Goal: Transaction & Acquisition: Subscribe to service/newsletter

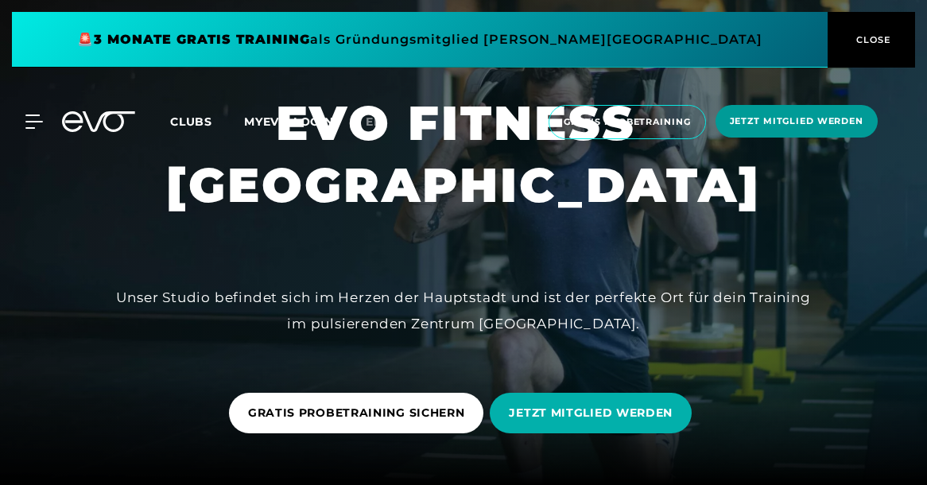
click at [753, 124] on span "Jetzt Mitglied werden" at bounding box center [797, 122] width 134 height 14
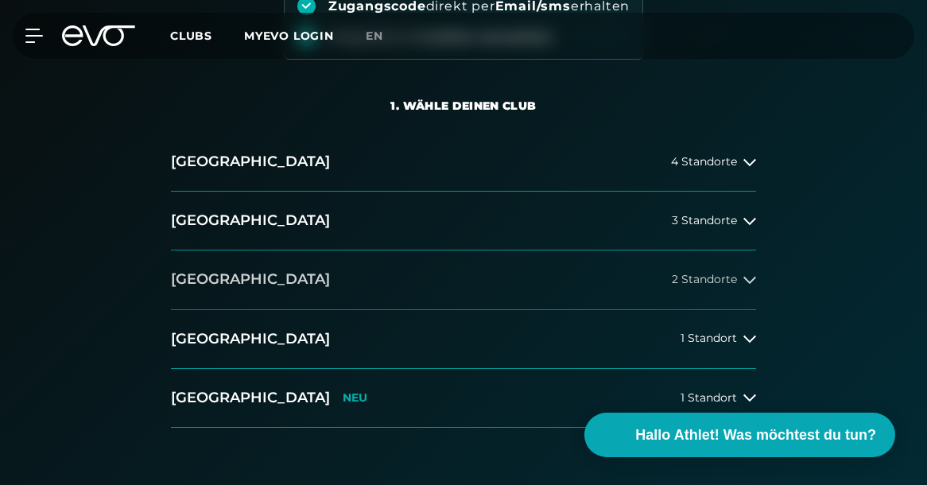
scroll to position [268, 0]
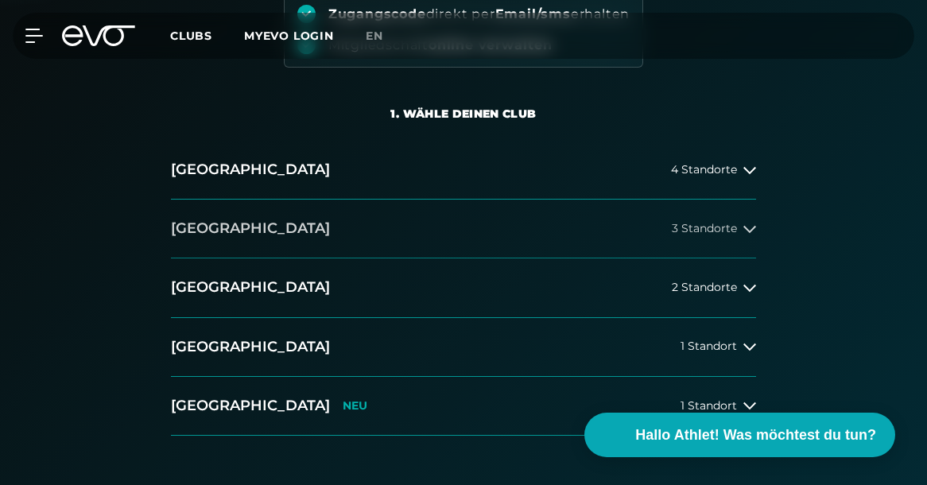
click at [713, 227] on span "3 Standorte" at bounding box center [704, 229] width 65 height 12
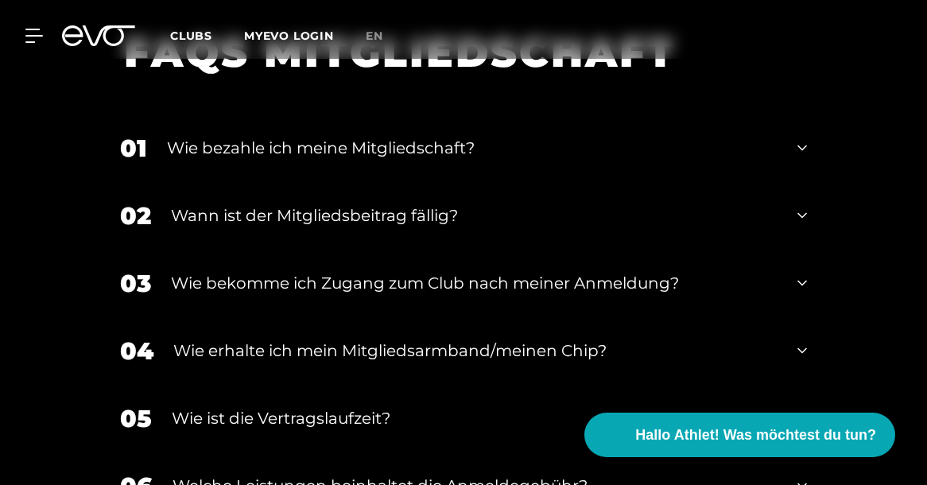
scroll to position [1855, 0]
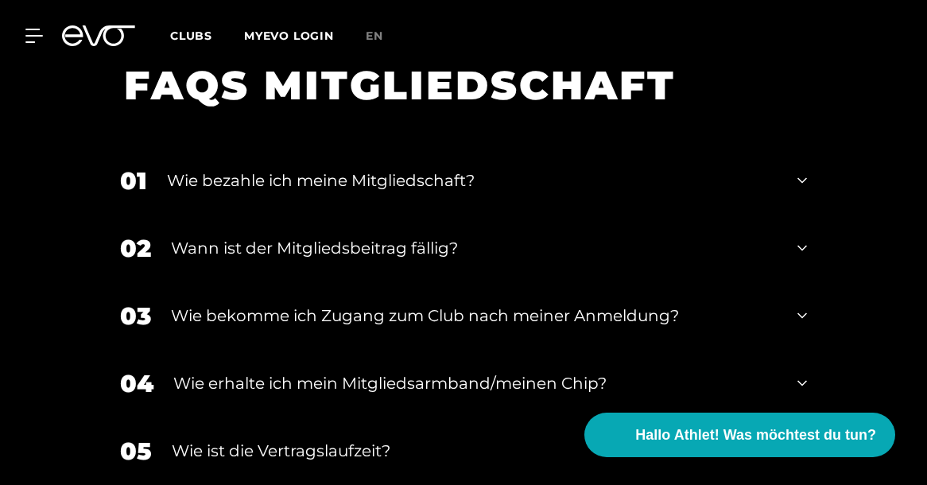
click at [431, 177] on div "Wie bezahle ich meine Mitgliedschaft?" at bounding box center [472, 181] width 611 height 24
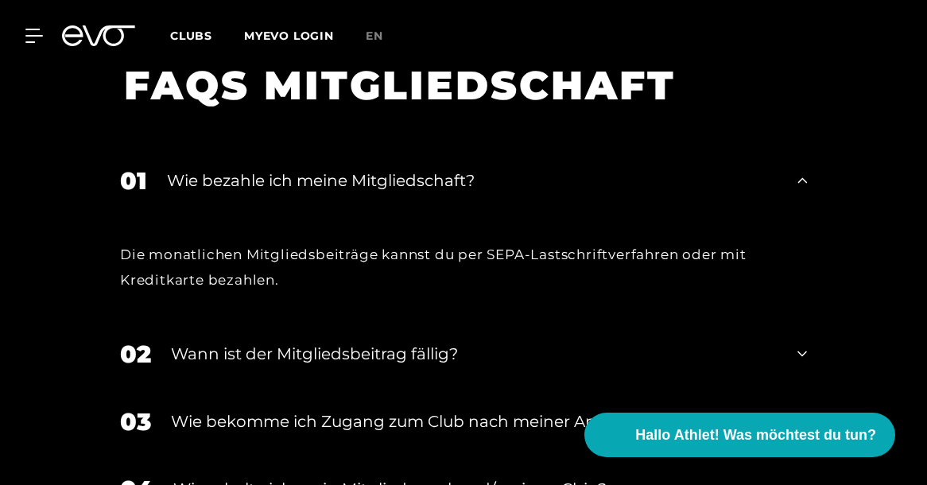
click at [431, 178] on div "Wie bezahle ich meine Mitgliedschaft?" at bounding box center [472, 181] width 611 height 24
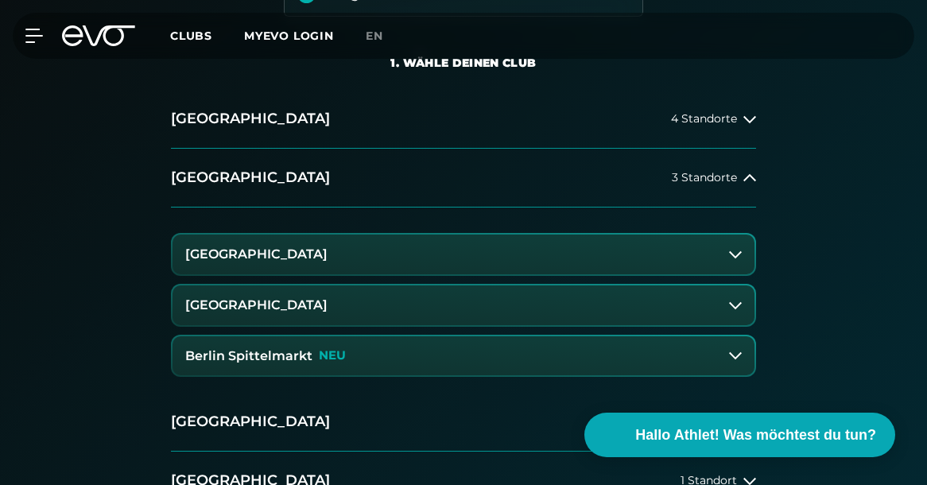
scroll to position [264, 0]
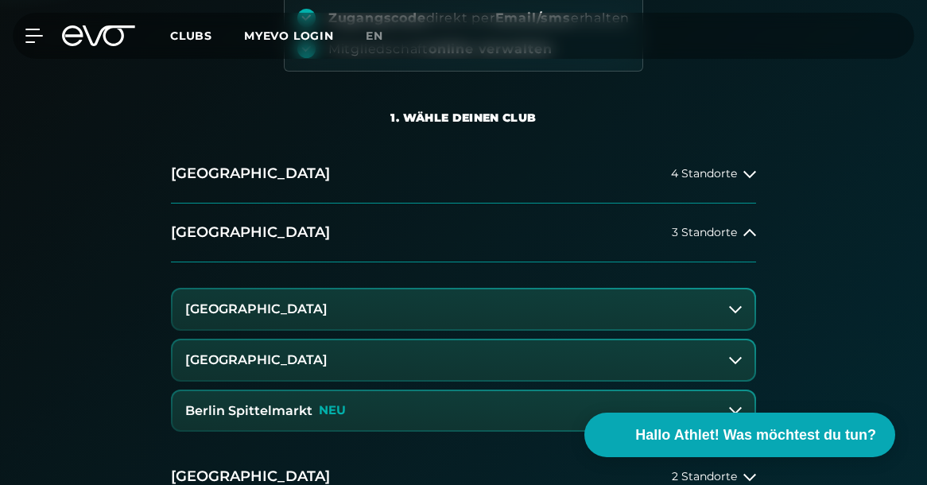
click at [394, 313] on button "[GEOGRAPHIC_DATA]" at bounding box center [464, 310] width 582 height 40
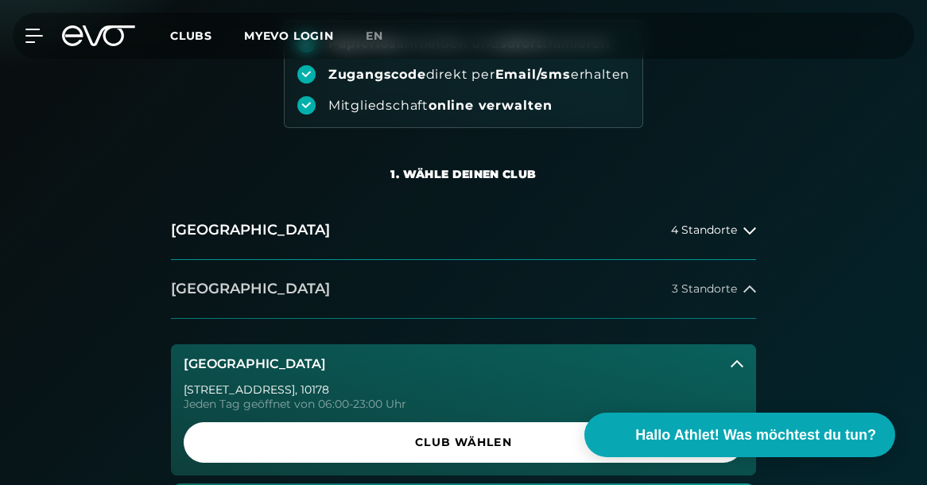
scroll to position [236, 0]
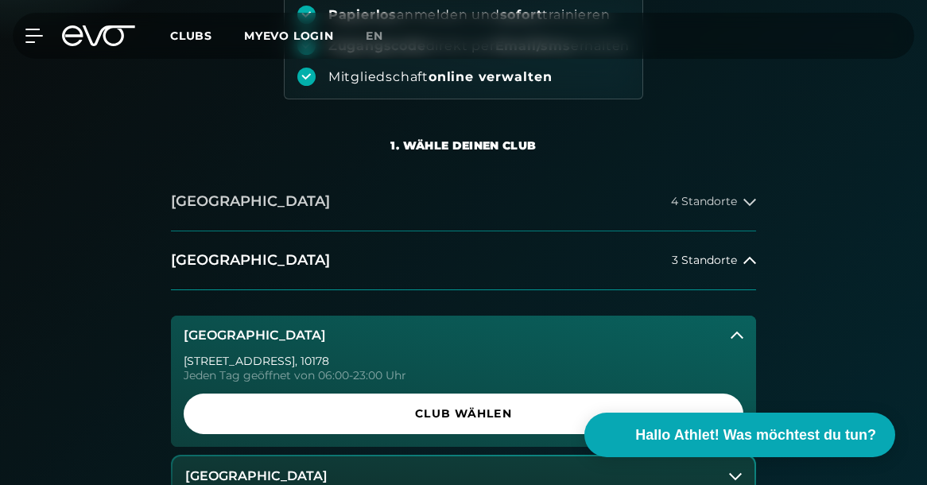
click at [705, 198] on span "4 Standorte" at bounding box center [704, 202] width 66 height 12
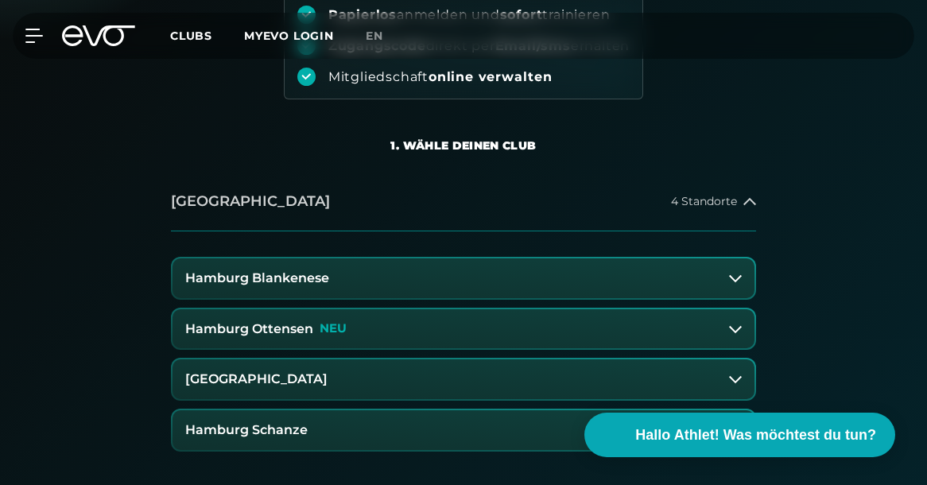
click at [705, 198] on span "4 Standorte" at bounding box center [704, 202] width 66 height 12
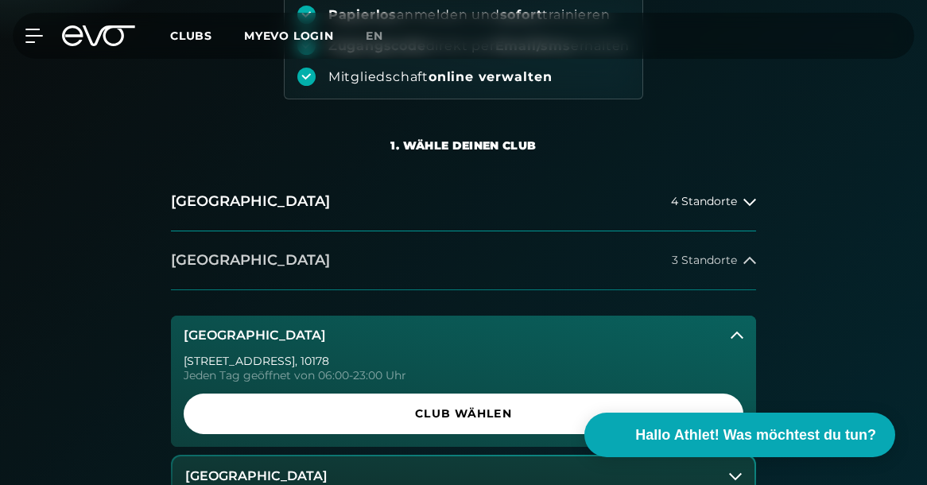
click at [705, 263] on span "3 Standorte" at bounding box center [704, 261] width 65 height 12
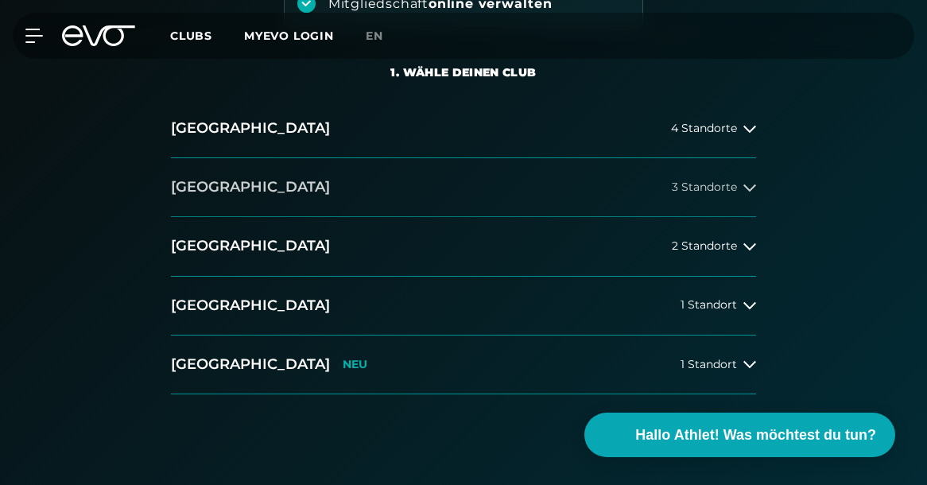
scroll to position [335, 0]
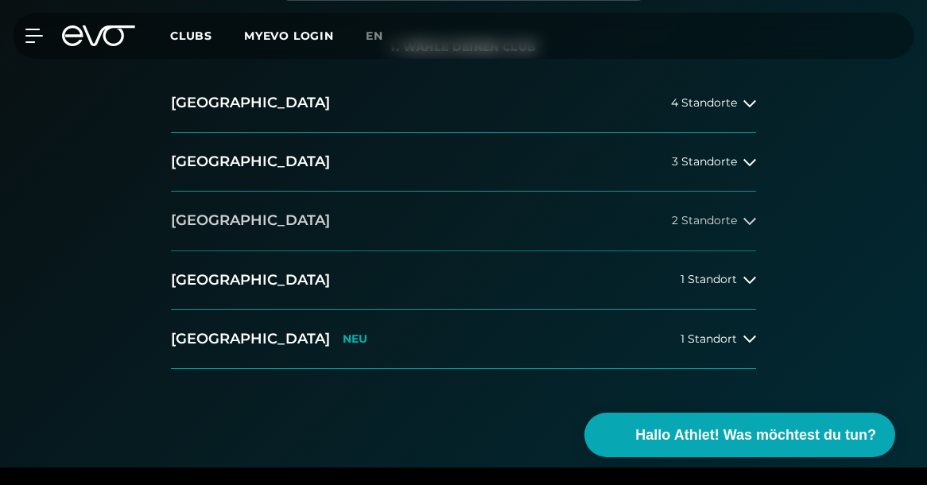
click at [723, 215] on span "2 Standorte" at bounding box center [704, 221] width 65 height 12
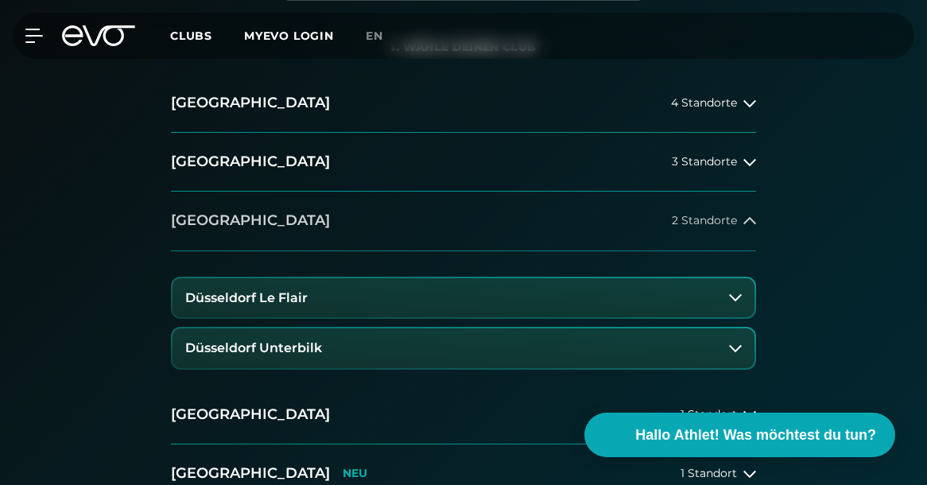
click at [723, 215] on span "2 Standorte" at bounding box center [704, 221] width 65 height 12
